Goal: Task Accomplishment & Management: Use online tool/utility

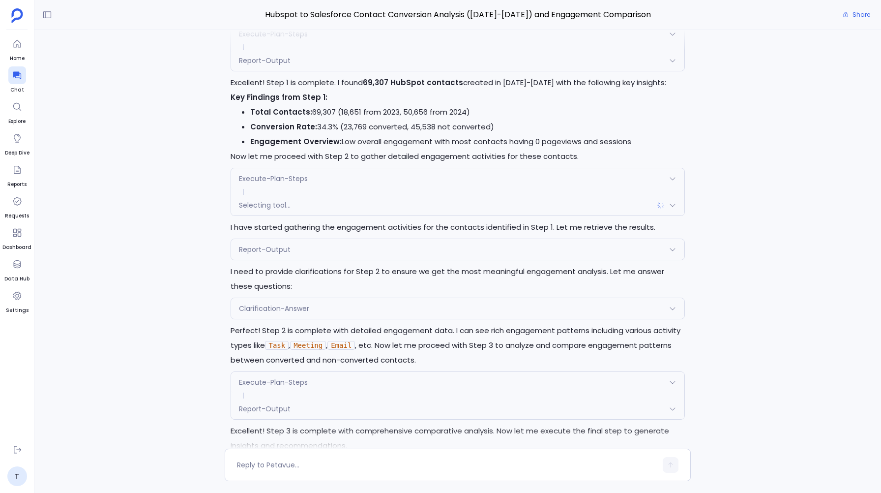
scroll to position [1394, 0]
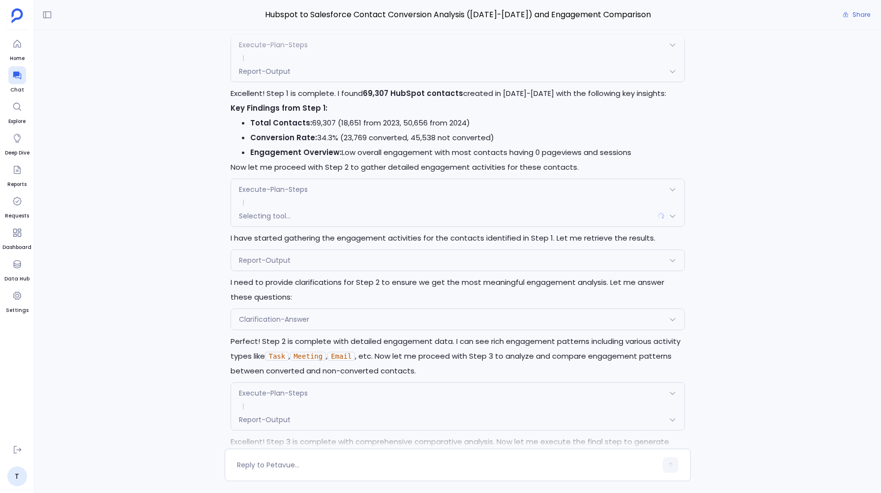
click at [261, 183] on div "Execute-Plan-Steps Request { "name": "Execute-Plan-Steps", "args": { "step_numb…" at bounding box center [458, 203] width 454 height 48
click at [261, 190] on span "Execute-Plan-Steps" at bounding box center [273, 189] width 69 height 10
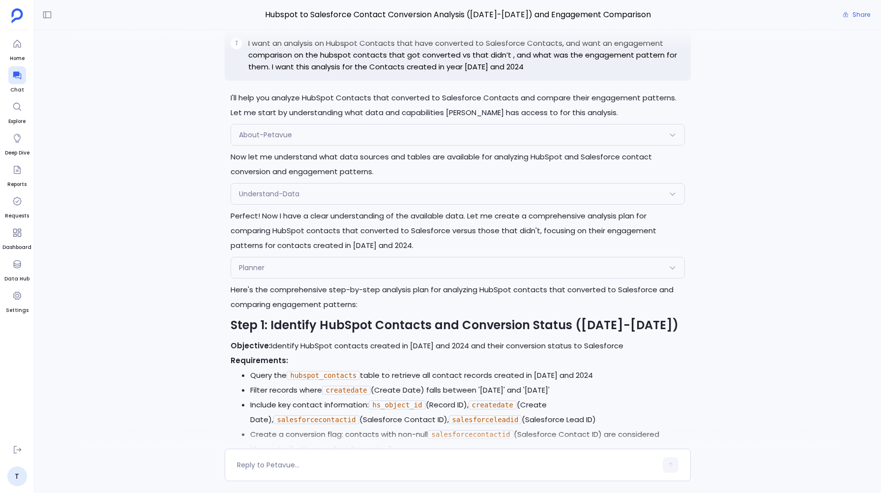
scroll to position [0, 0]
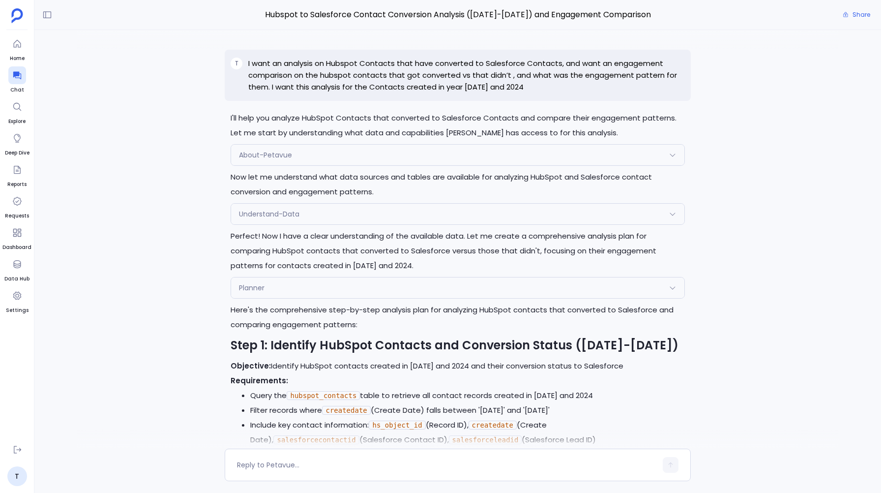
click at [279, 65] on p "I want an analysis on Hubspot Contacts that have converted to Salesforce Contac…" at bounding box center [466, 75] width 436 height 35
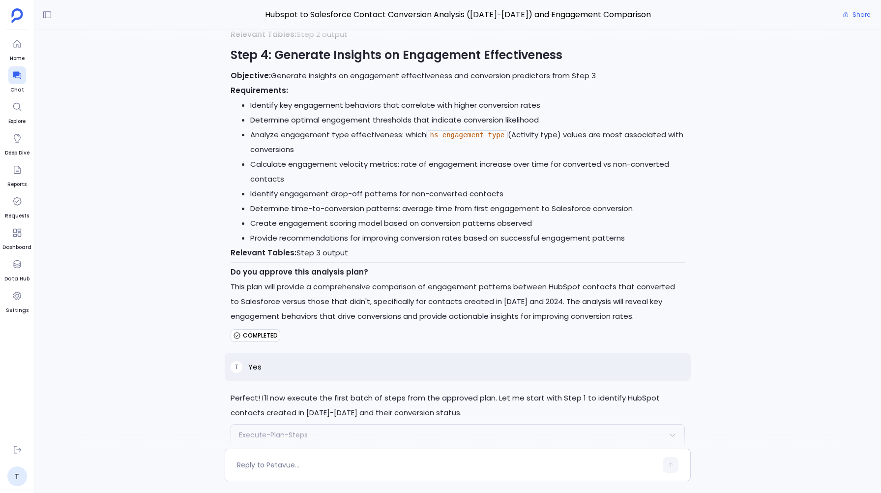
scroll to position [1008, 0]
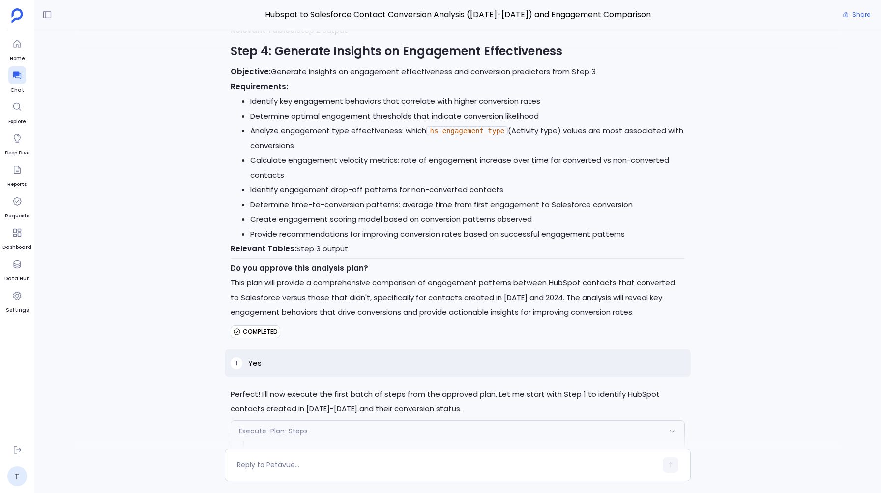
click at [255, 369] on p "Yes" at bounding box center [254, 363] width 13 height 12
copy p "Yes"
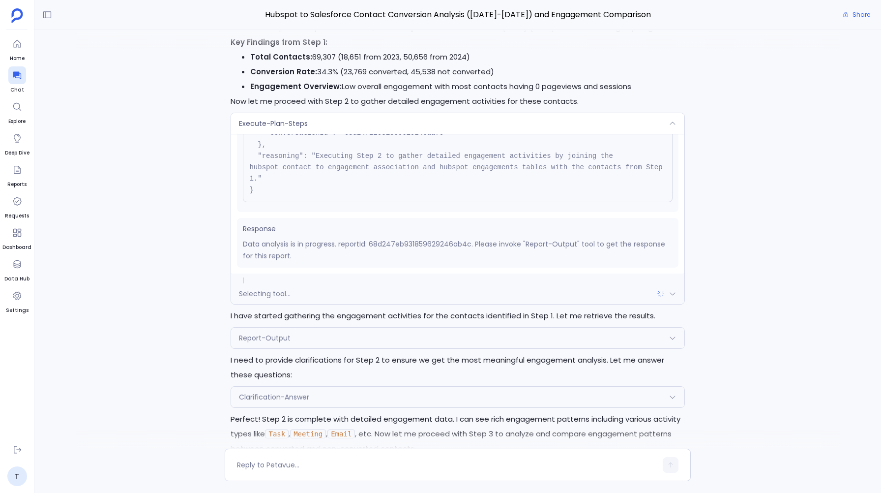
scroll to position [1467, 0]
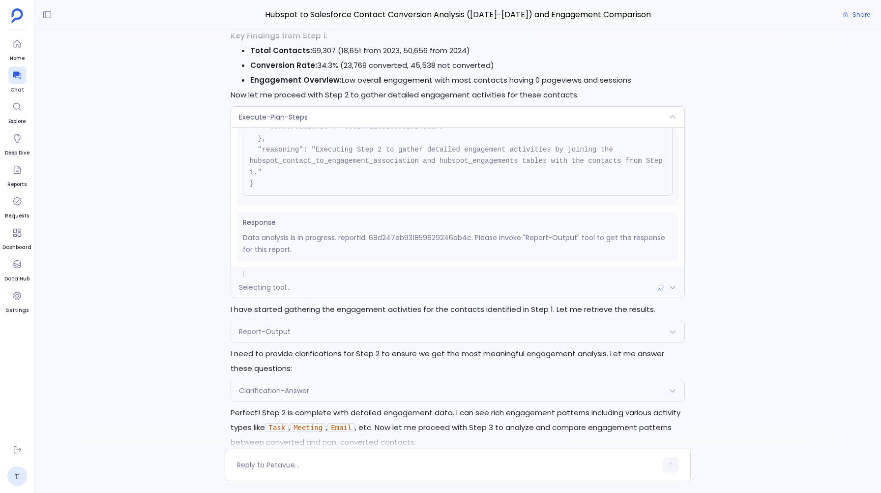
click at [299, 121] on span "Execute-Plan-Steps" at bounding box center [273, 117] width 69 height 10
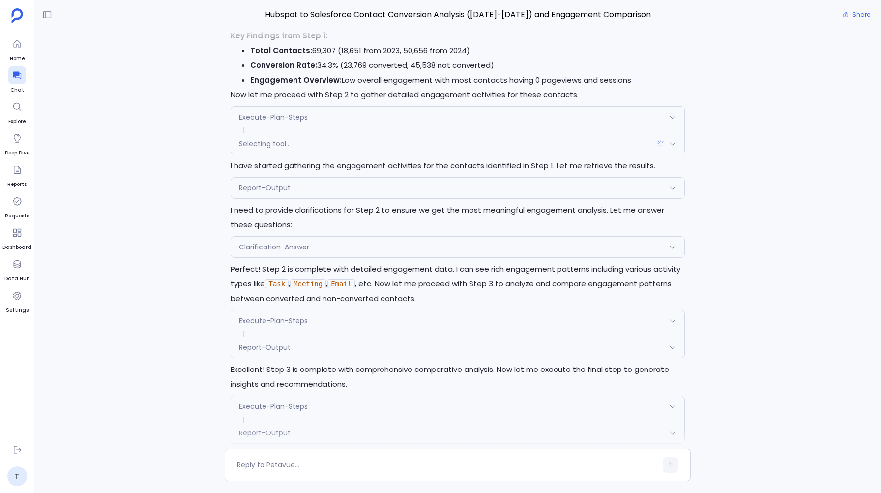
click at [299, 121] on span "Execute-Plan-Steps" at bounding box center [273, 117] width 69 height 10
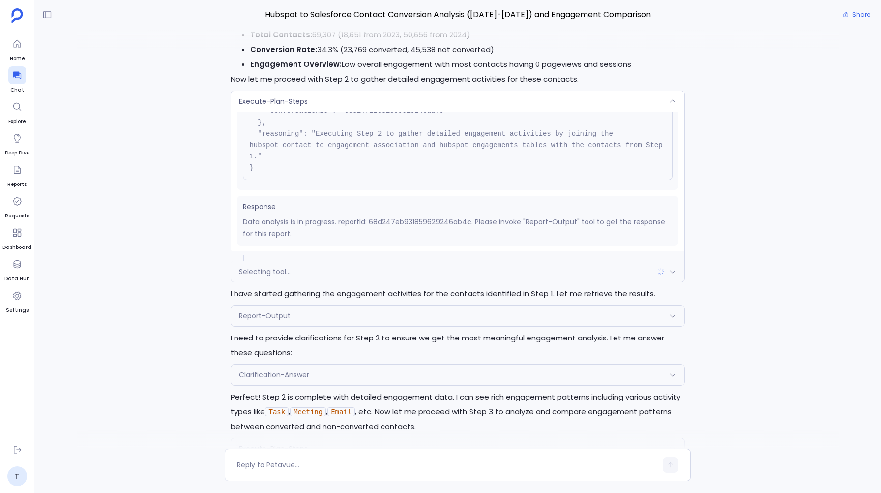
scroll to position [1485, 0]
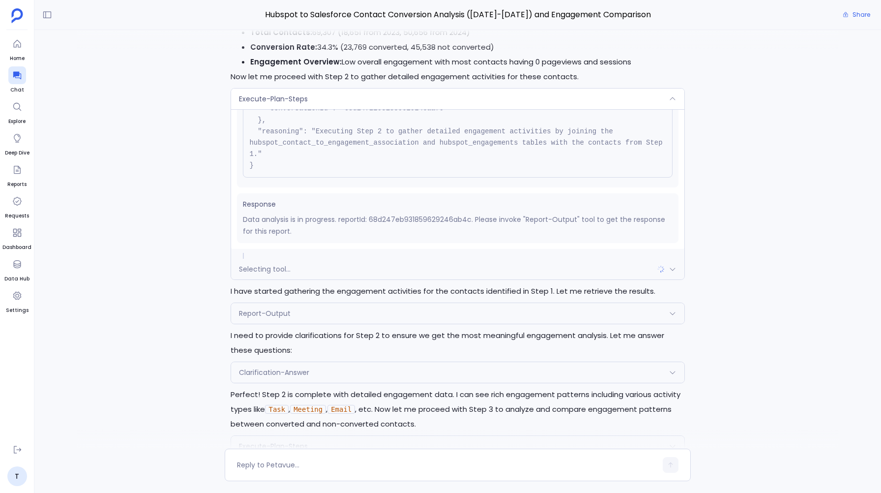
click at [404, 226] on p "Data analysis is in progress. reportId: 68d247eb931859629246ab4c. Please invoke…" at bounding box center [457, 225] width 429 height 24
copy p "68d247eb931859629246ab4c"
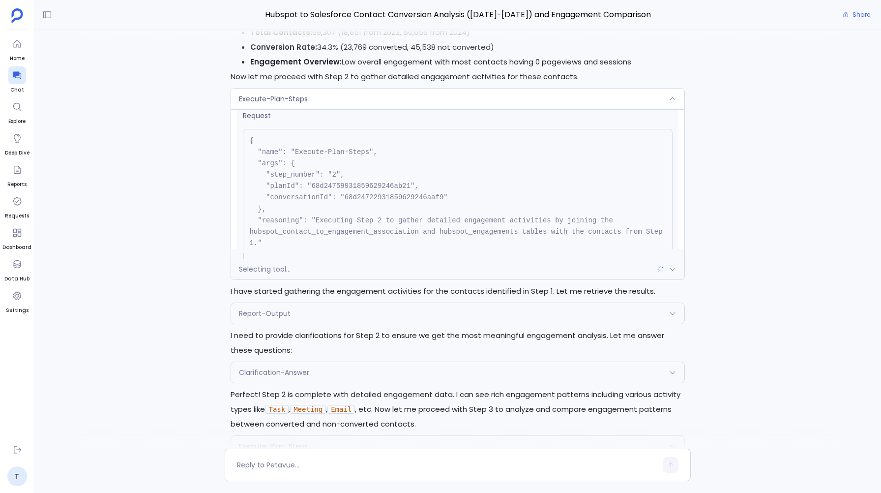
scroll to position [6, 0]
click at [195, 141] on div "T I want an analysis on Hubspot Contacts that have converted to Salesforce Cont…" at bounding box center [457, 239] width 847 height 419
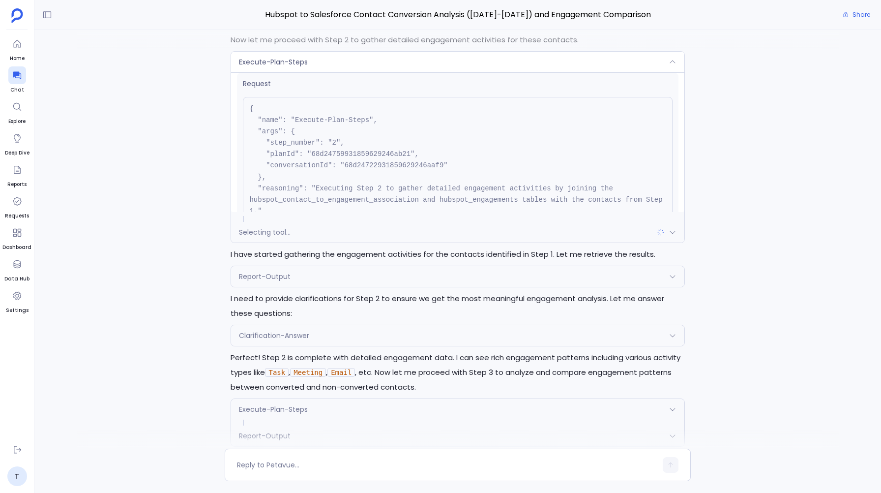
scroll to position [1523, 0]
click at [309, 68] on div "Execute-Plan-Steps" at bounding box center [457, 61] width 453 height 21
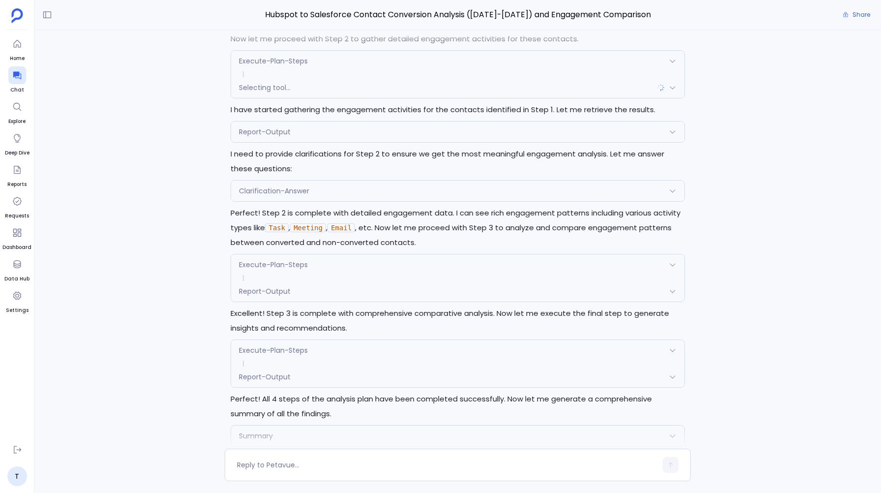
click at [272, 92] on span "Selecting tool..." at bounding box center [265, 88] width 52 height 10
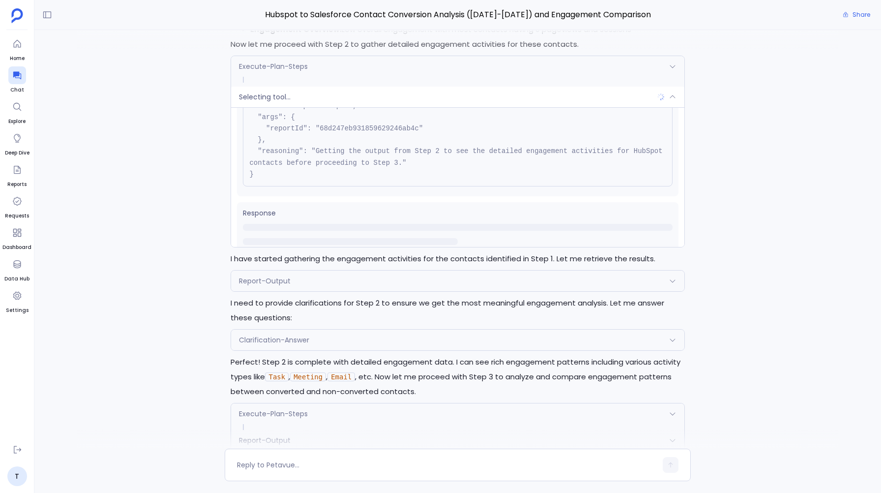
scroll to position [67, 0]
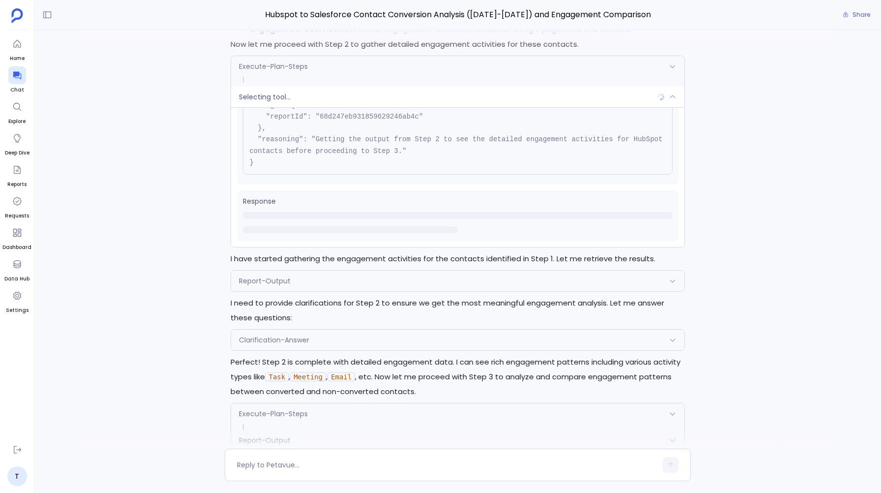
click at [271, 102] on span "Selecting tool..." at bounding box center [265, 97] width 52 height 10
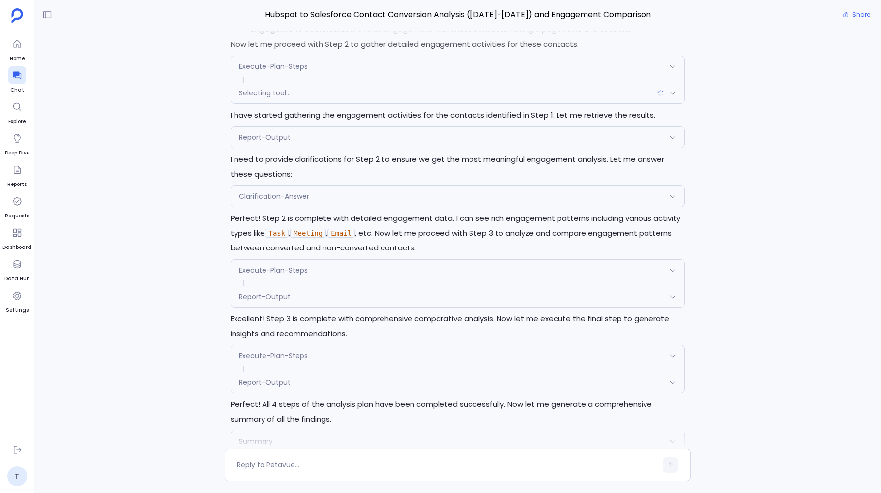
click at [247, 92] on div "Selecting tool..." at bounding box center [457, 93] width 453 height 21
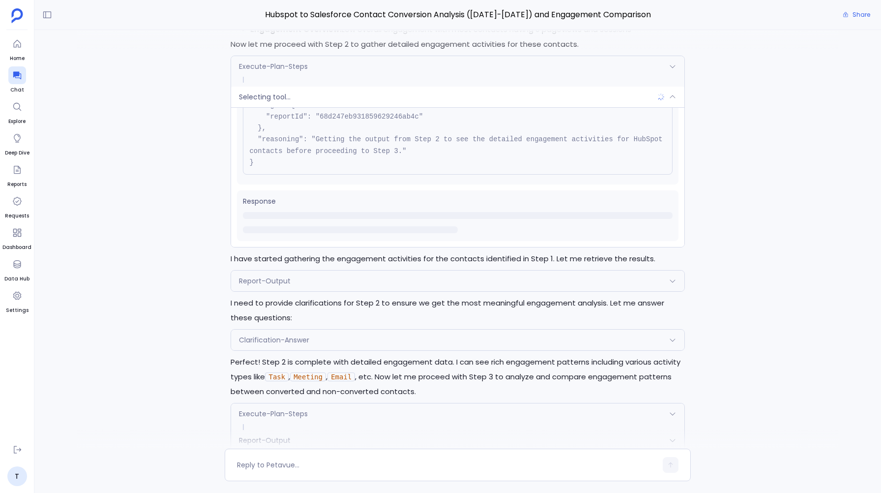
scroll to position [1536, 0]
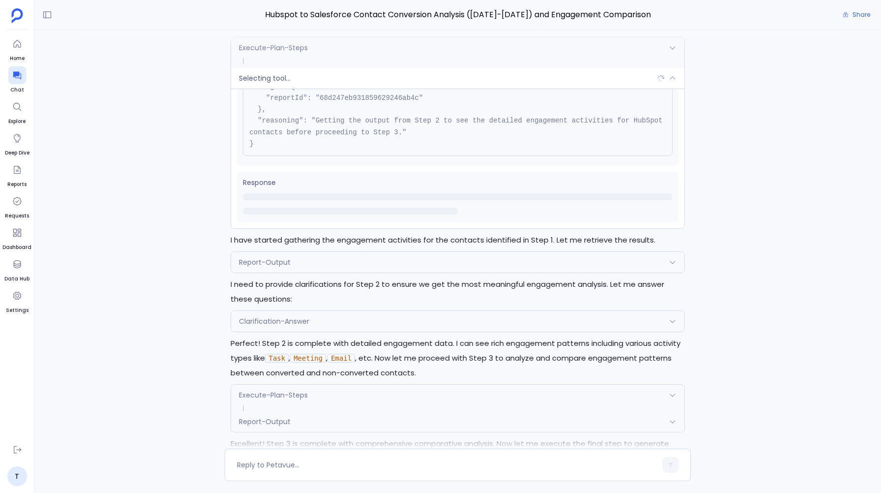
click at [209, 181] on div "T I want an analysis on Hubspot Contacts that have converted to Salesforce Cont…" at bounding box center [457, 239] width 847 height 419
click at [282, 83] on span "Selecting tool..." at bounding box center [265, 78] width 52 height 10
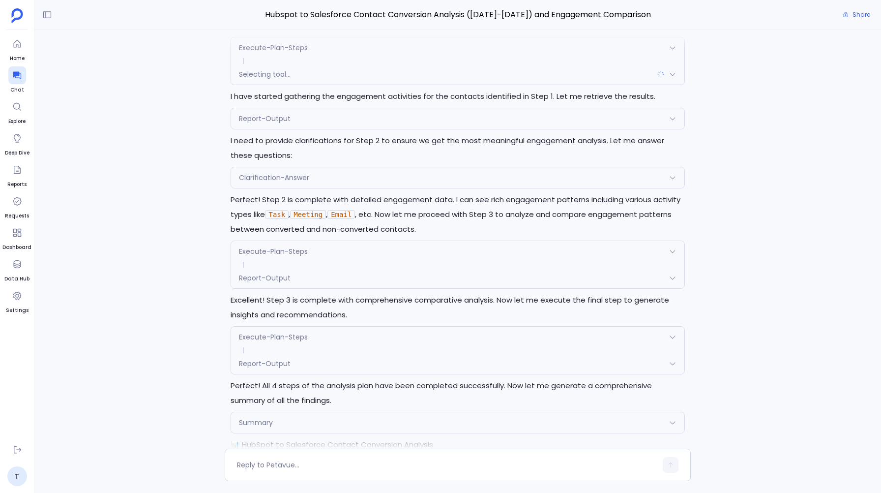
click at [282, 85] on div "Selecting tool..." at bounding box center [457, 74] width 453 height 21
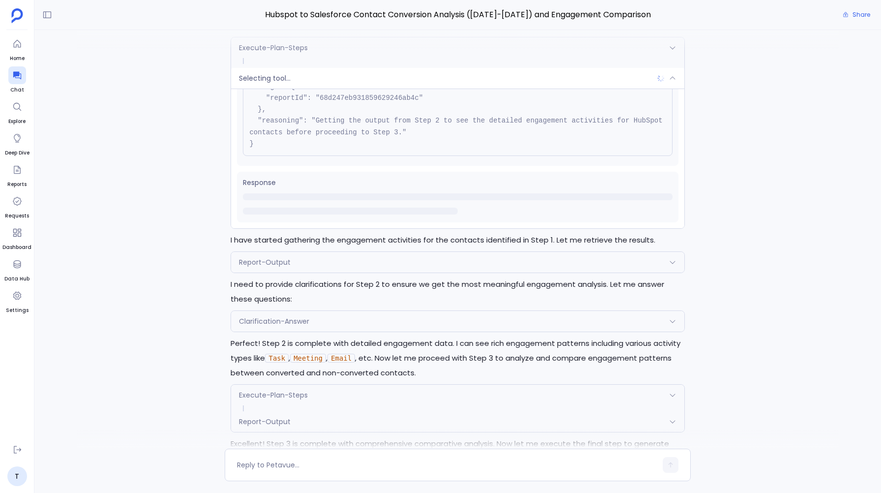
click at [158, 116] on div "T I want an analysis on Hubspot Contacts that have converted to Salesforce Cont…" at bounding box center [457, 239] width 847 height 419
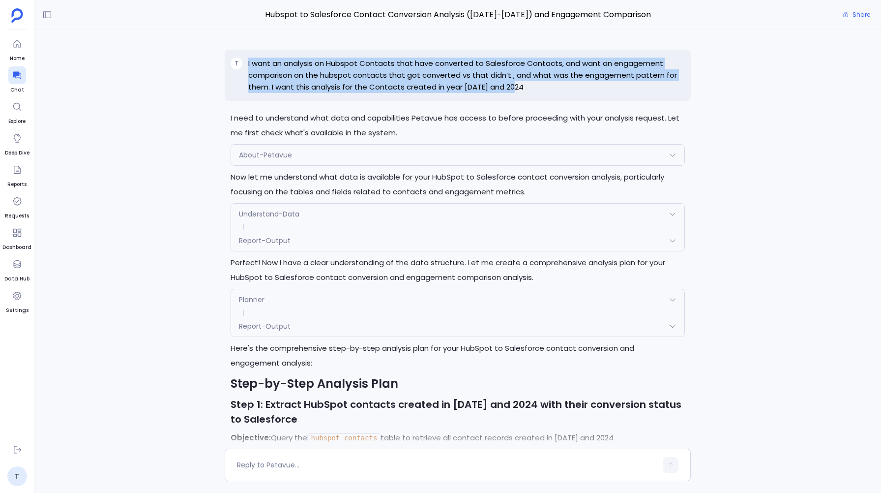
drag, startPoint x: 244, startPoint y: 61, endPoint x: 520, endPoint y: 88, distance: 277.2
click at [520, 88] on div "T I want an analysis on Hubspot Contacts that have converted to Salesforce Cont…" at bounding box center [458, 75] width 466 height 51
copy div "I want an analysis on Hubspot Contacts that have converted to Salesforce Contac…"
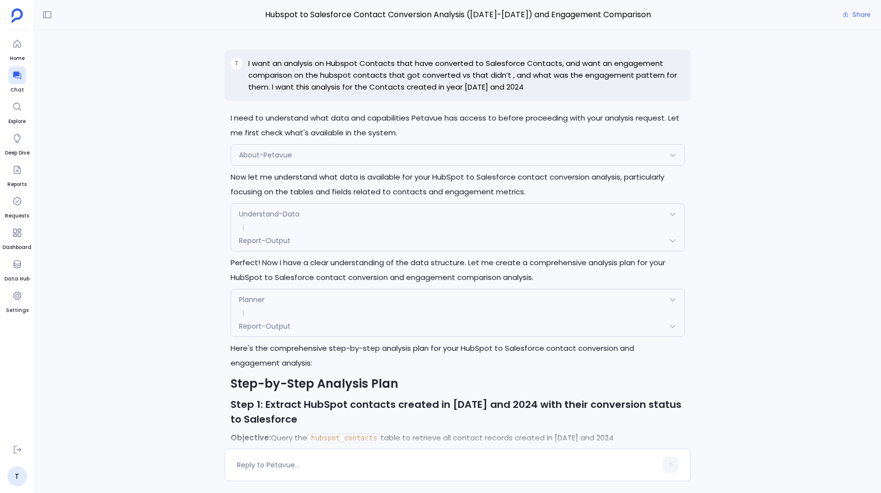
click at [507, 41] on div at bounding box center [458, 40] width 762 height 20
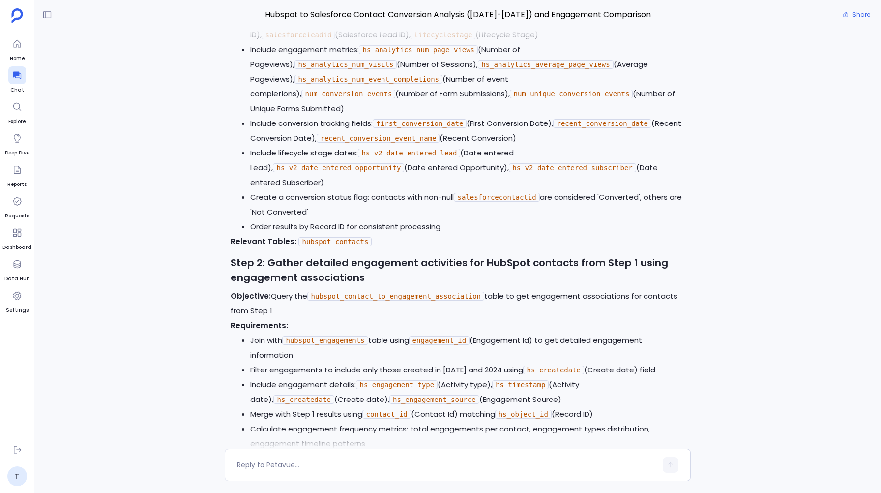
scroll to position [192, 0]
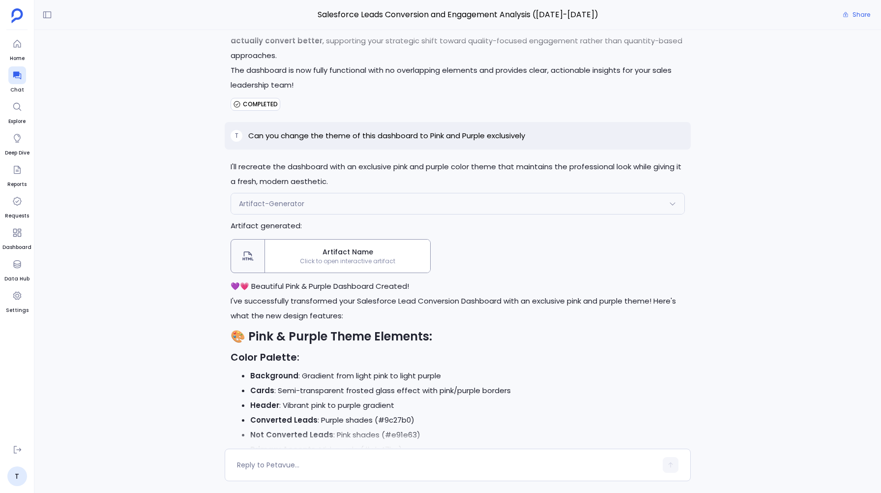
scroll to position [5264, 0]
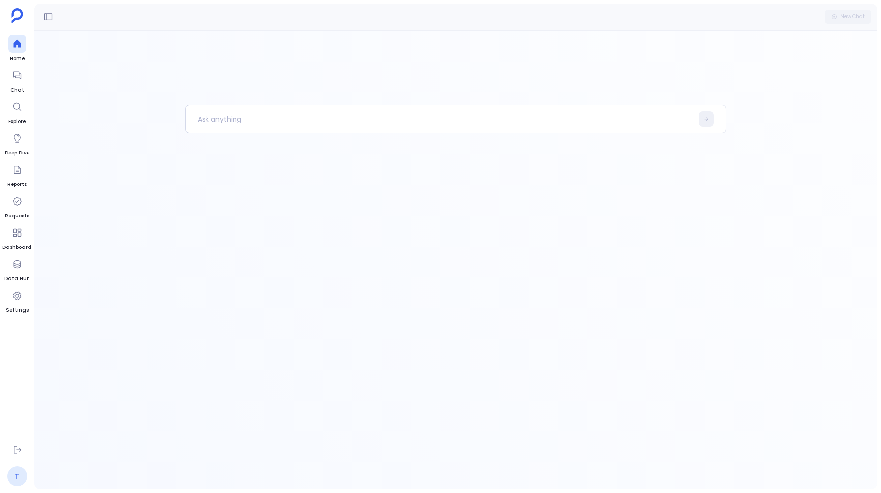
click at [18, 481] on link "T" at bounding box center [17, 476] width 20 height 20
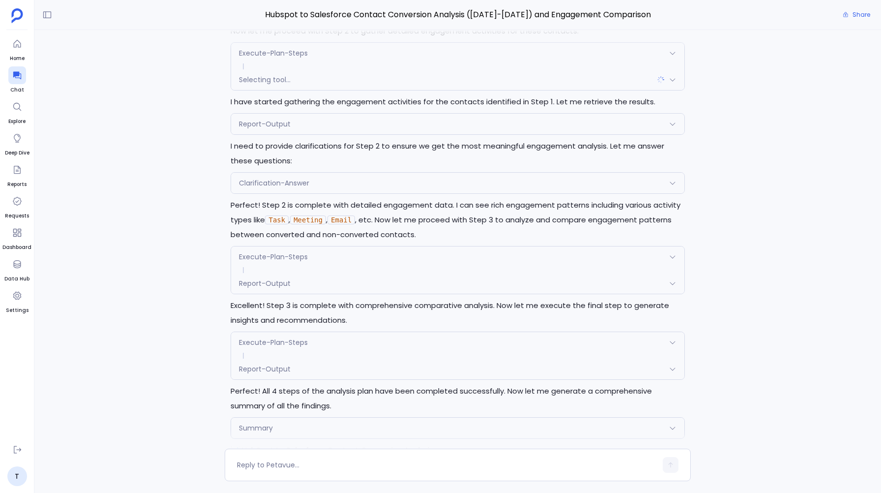
scroll to position [1530, 0]
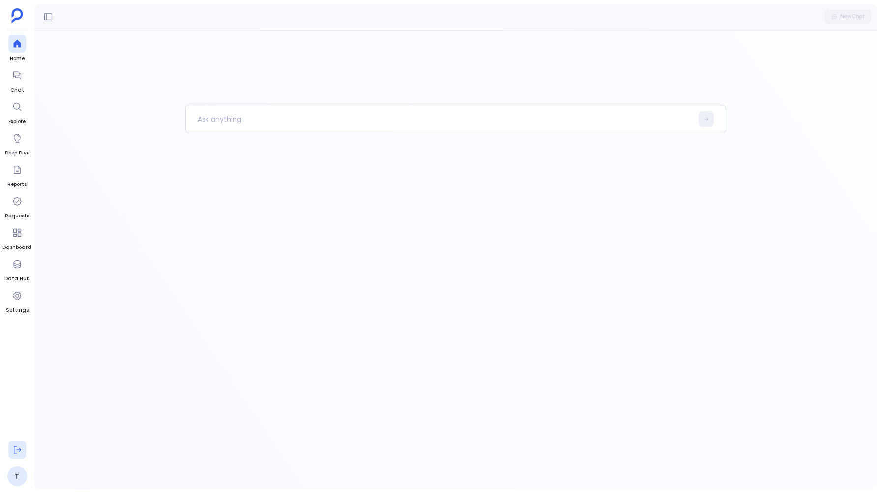
click at [14, 455] on button at bounding box center [17, 450] width 18 height 18
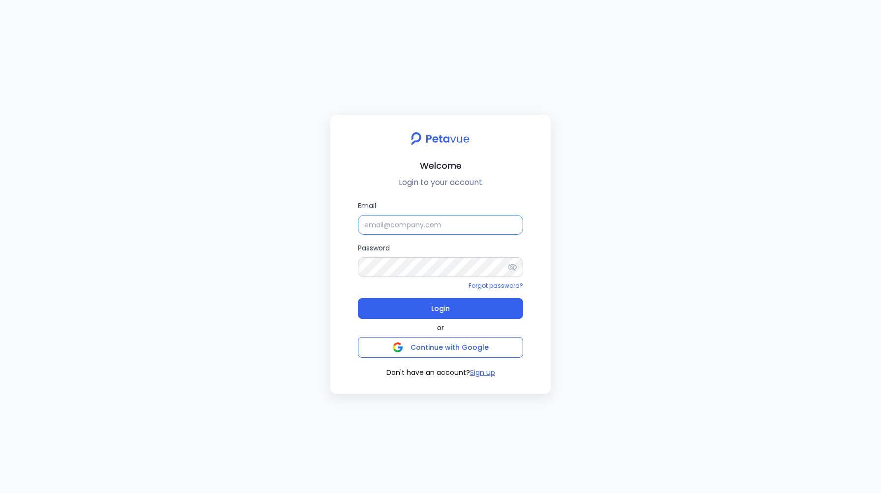
click at [429, 226] on input "Email" at bounding box center [440, 225] width 165 height 20
click at [511, 262] on icon at bounding box center [513, 267] width 10 height 10
click at [443, 224] on input "support+turingvuestag@petavue.com" at bounding box center [440, 225] width 165 height 20
type input "support+turingvuestag_1@petavue.com"
click at [433, 305] on span "Login" at bounding box center [440, 309] width 19 height 14
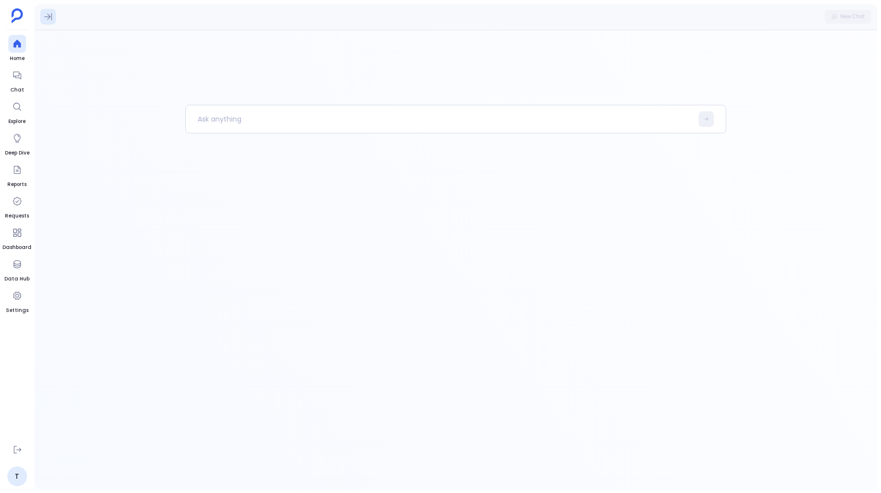
click at [41, 12] on button at bounding box center [48, 17] width 16 height 16
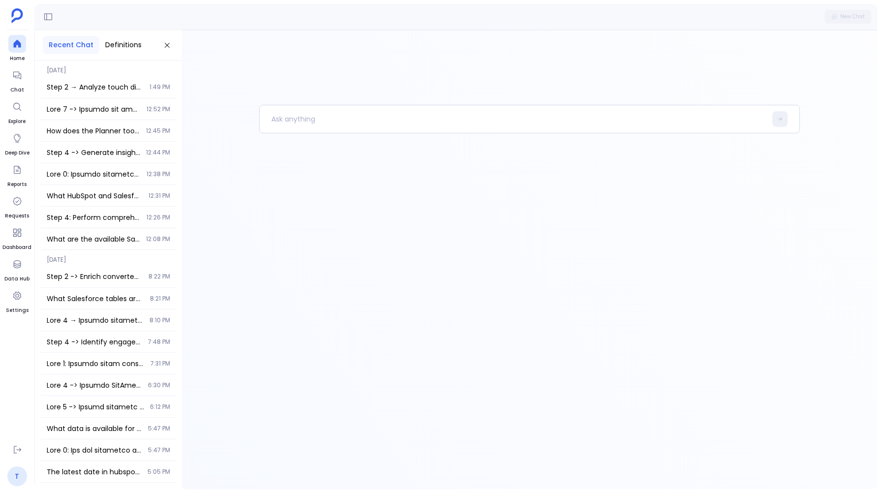
click at [16, 477] on link "T" at bounding box center [17, 476] width 20 height 20
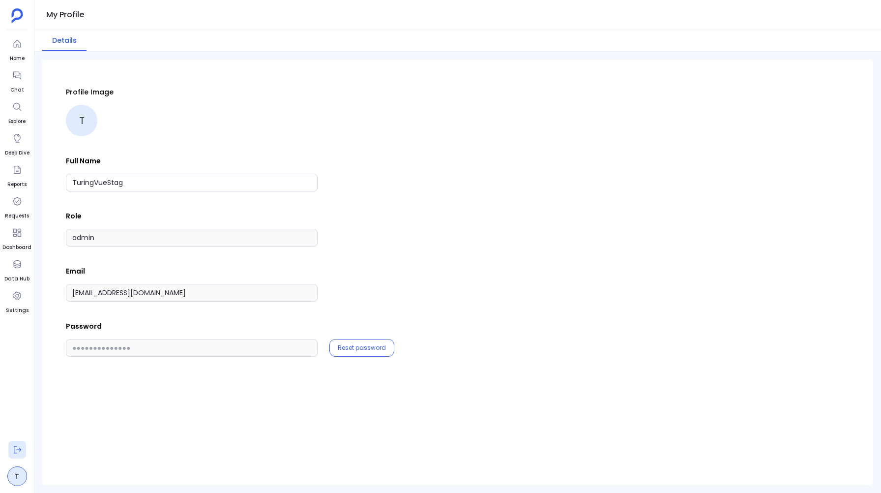
click at [18, 450] on icon at bounding box center [17, 450] width 10 height 10
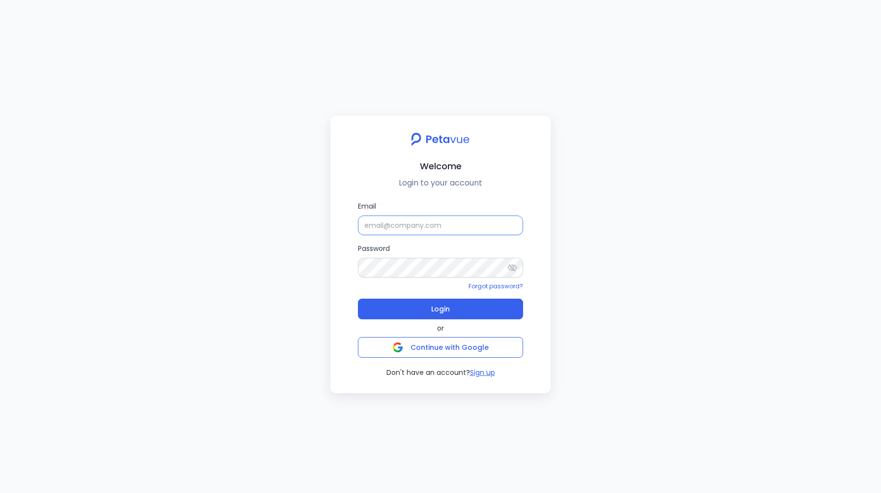
click at [425, 228] on input "Email" at bounding box center [440, 225] width 165 height 20
type input "support+turingvuestag_1@petavue.com"
click at [432, 309] on span "Login" at bounding box center [440, 309] width 19 height 14
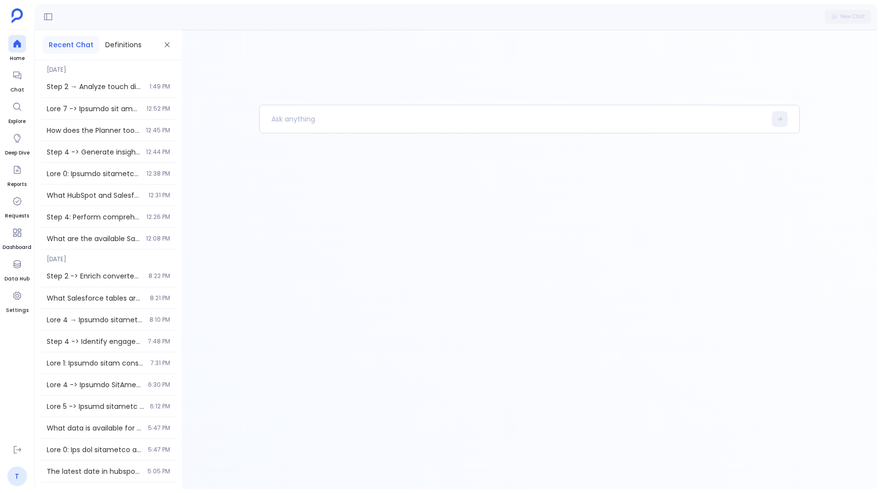
click at [15, 483] on link "T" at bounding box center [17, 476] width 20 height 20
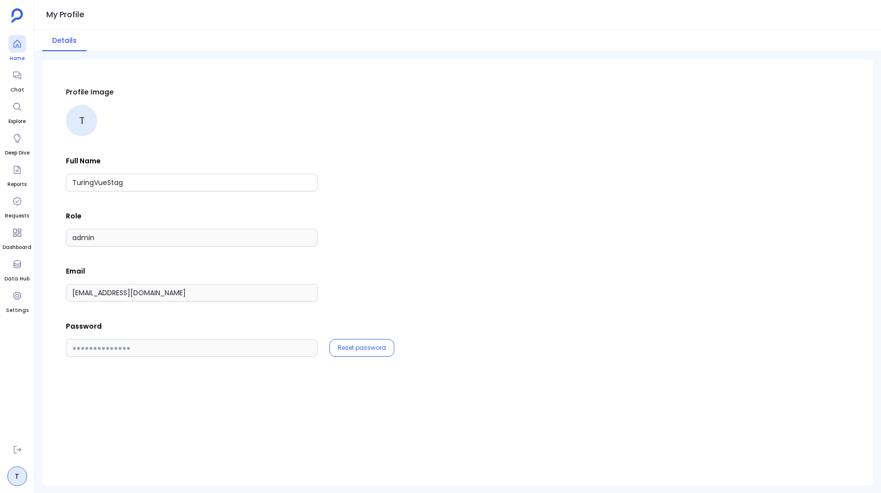
click at [12, 43] on icon at bounding box center [17, 44] width 10 height 10
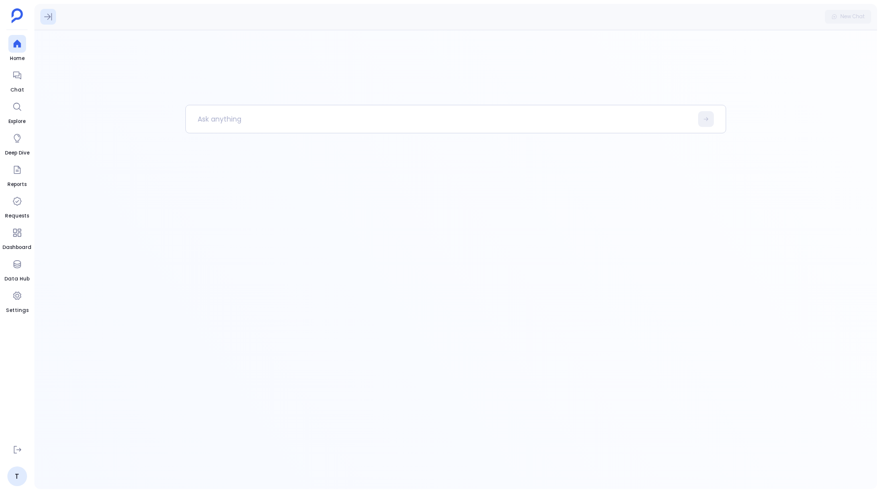
click at [47, 17] on icon at bounding box center [48, 16] width 8 height 7
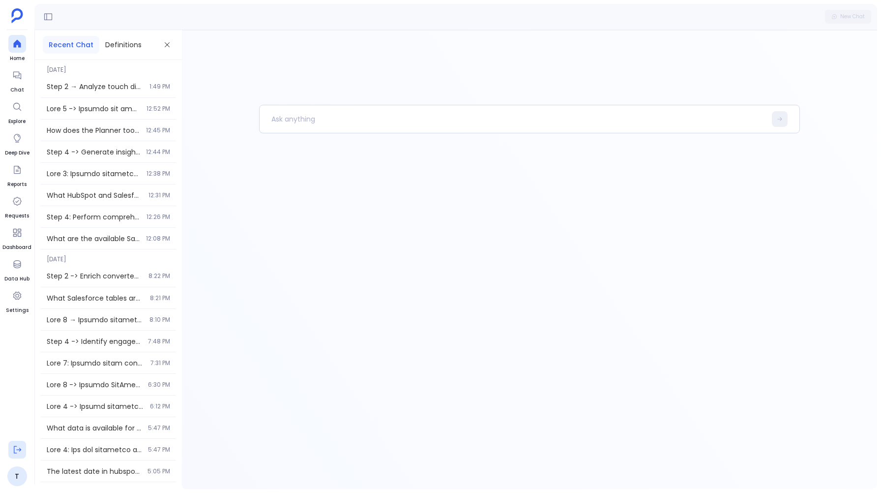
click at [17, 446] on icon at bounding box center [17, 450] width 10 height 10
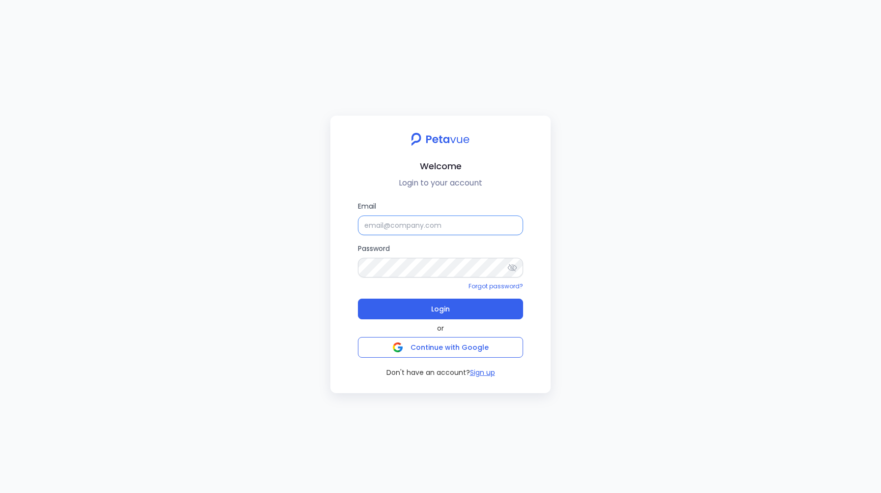
click at [406, 227] on input "Email" at bounding box center [440, 225] width 165 height 20
type input "support+turingvuestag_1@petavue.com"
click at [510, 268] on icon at bounding box center [513, 268] width 10 height 10
click at [424, 306] on button "Login" at bounding box center [440, 309] width 165 height 21
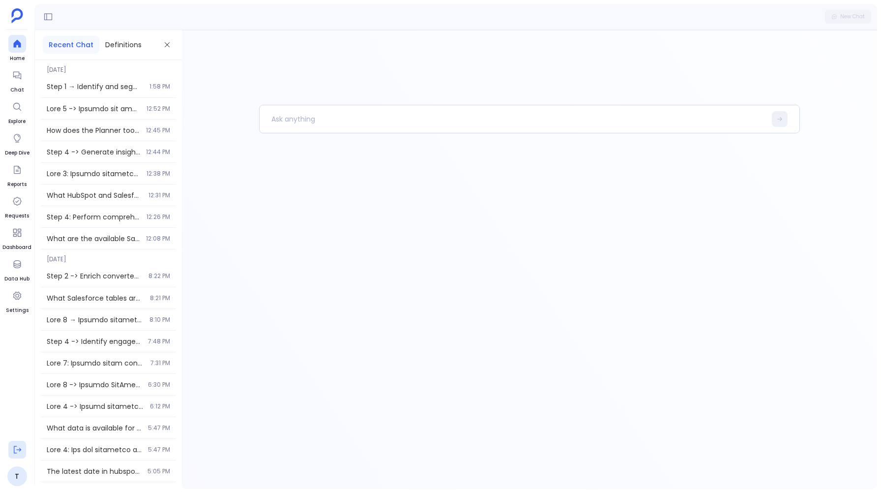
click at [17, 441] on button at bounding box center [17, 450] width 18 height 18
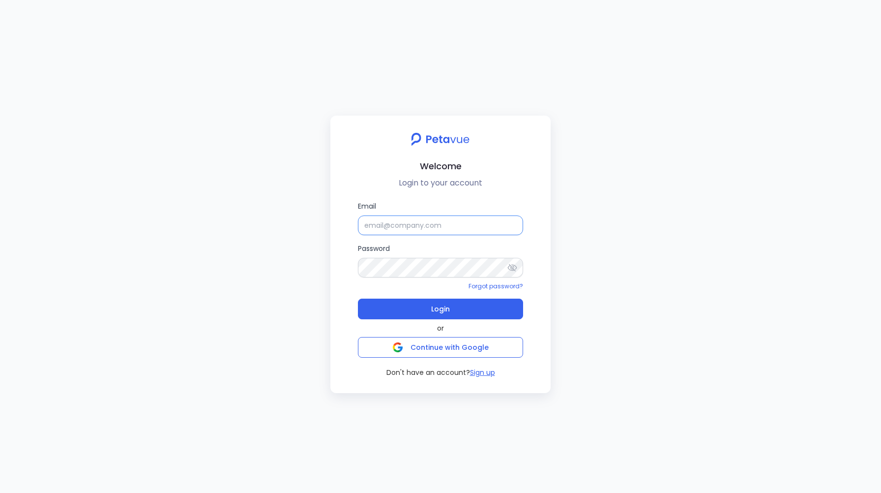
click at [392, 226] on input "Email" at bounding box center [440, 225] width 165 height 20
type input "support+turingvuestag_1@petavue.com"
click at [512, 267] on icon at bounding box center [512, 267] width 9 height 7
click at [441, 312] on span "Login" at bounding box center [440, 309] width 19 height 14
